Goal: Navigation & Orientation: Find specific page/section

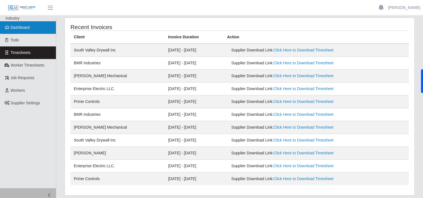
click at [26, 28] on span "Dashboard" at bounding box center [20, 27] width 19 height 4
